Goal: Information Seeking & Learning: Learn about a topic

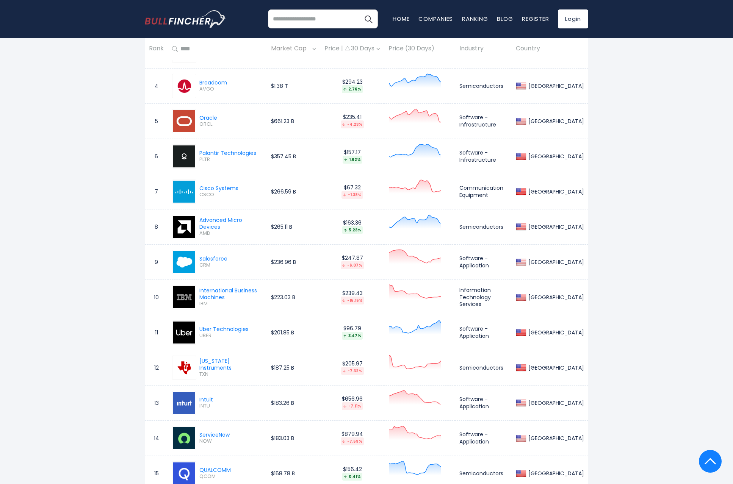
scroll to position [463, 0]
click at [202, 195] on span "CSCO" at bounding box center [218, 195] width 39 height 6
click at [220, 191] on div "Cisco Systems" at bounding box center [218, 188] width 39 height 7
click at [252, 220] on div "Advanced Micro Devices" at bounding box center [230, 224] width 63 height 14
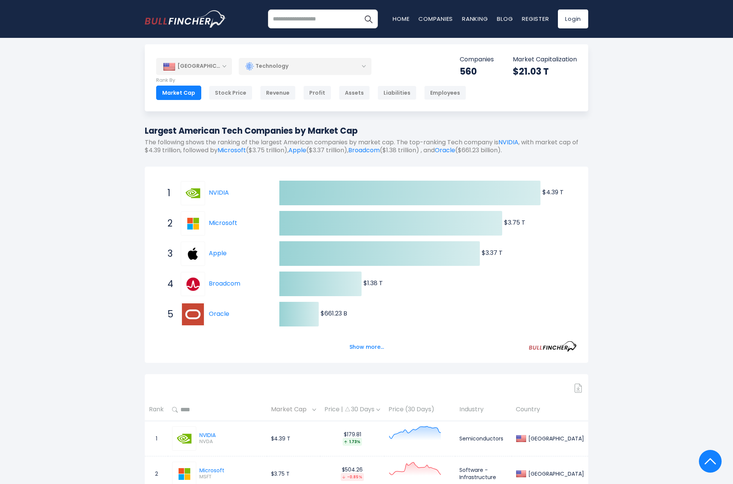
scroll to position [0, 0]
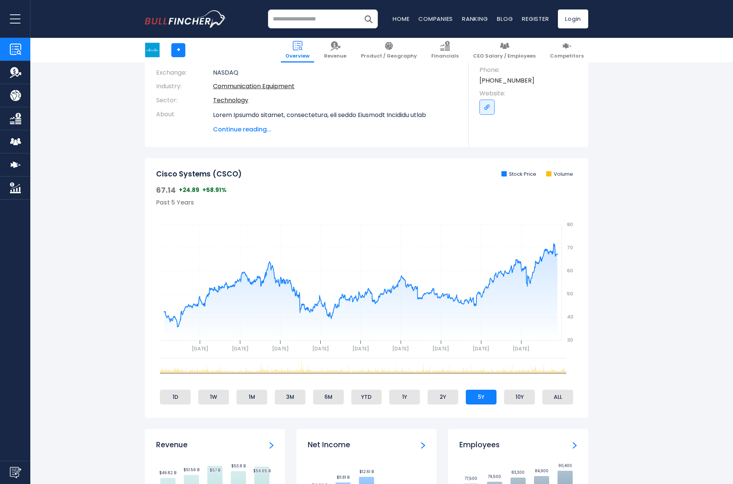
scroll to position [161, 0]
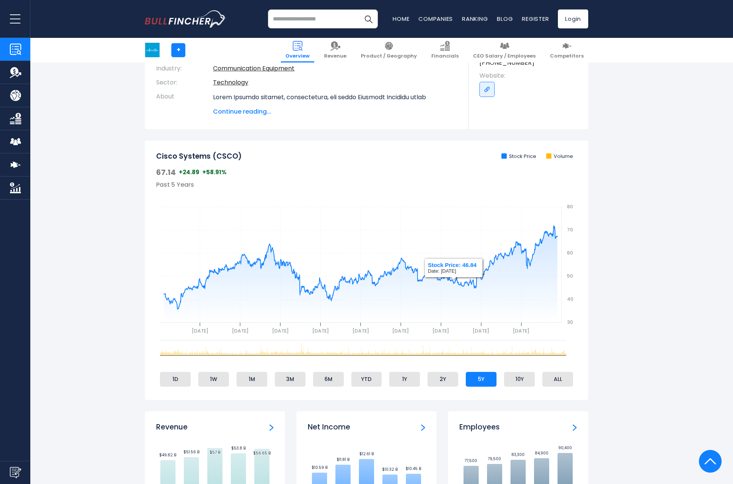
click at [537, 380] on ul "1D 1W 1M 3M 6M YTD 1Y 2Y 5Y 10Y ALL" at bounding box center [366, 379] width 421 height 18
click at [525, 382] on li "10Y" at bounding box center [519, 379] width 31 height 14
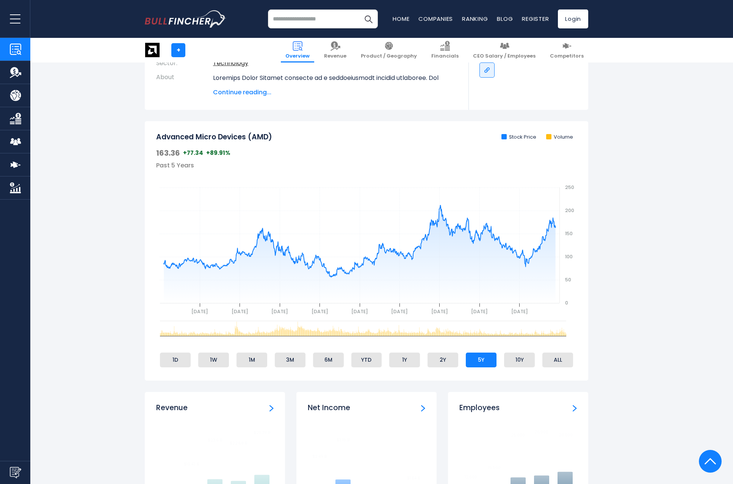
scroll to position [196, 0]
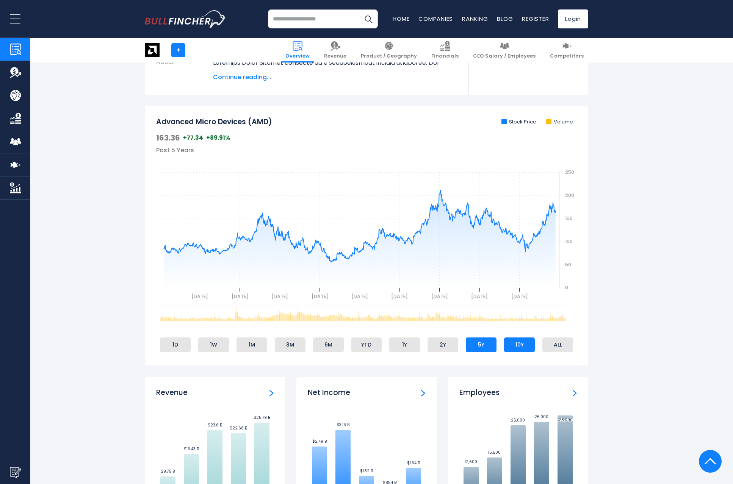
click at [521, 345] on li "10Y" at bounding box center [519, 345] width 31 height 14
